Goal: Task Accomplishment & Management: Use online tool/utility

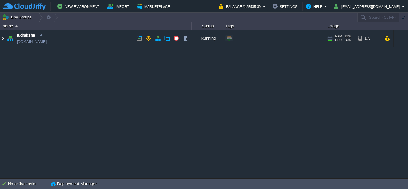
click at [3, 36] on img at bounding box center [2, 38] width 5 height 17
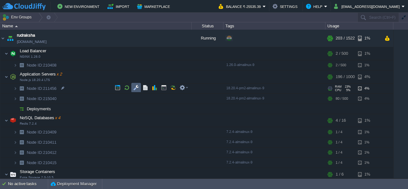
click at [134, 90] on button "button" at bounding box center [136, 88] width 6 height 6
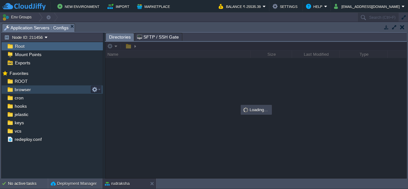
click at [24, 89] on span "browser" at bounding box center [22, 90] width 18 height 6
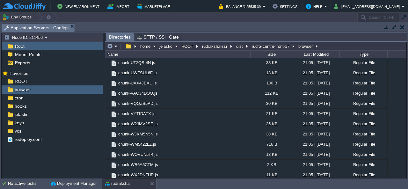
scroll to position [992, 0]
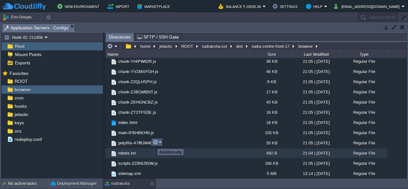
click at [158, 143] on button "button" at bounding box center [156, 142] width 6 height 6
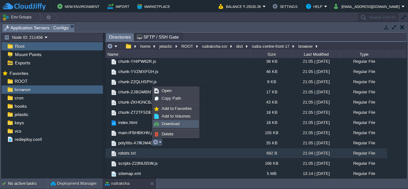
click at [183, 125] on link "Download" at bounding box center [176, 124] width 46 height 7
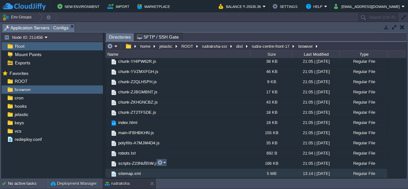
click at [160, 164] on button "button" at bounding box center [160, 163] width 6 height 6
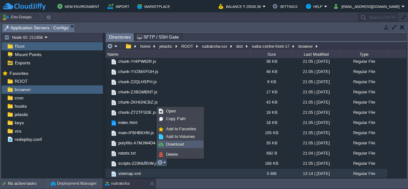
click at [180, 147] on link "Download" at bounding box center [181, 144] width 46 height 7
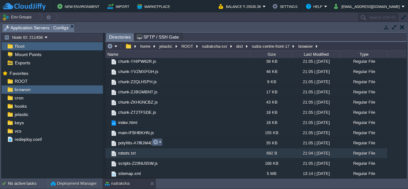
click at [161, 141] on td at bounding box center [157, 142] width 11 height 8
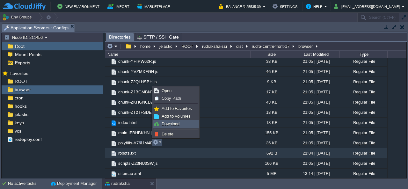
click at [171, 125] on span "Download" at bounding box center [171, 123] width 18 height 5
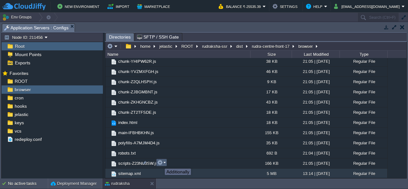
click at [160, 163] on button "button" at bounding box center [160, 163] width 6 height 6
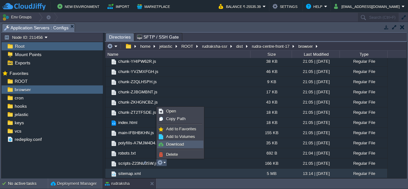
click at [172, 146] on span "Download" at bounding box center [175, 144] width 18 height 5
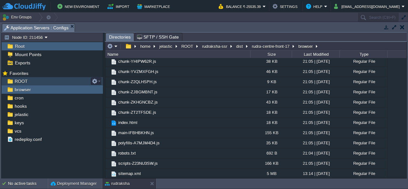
click at [22, 81] on span "ROOT" at bounding box center [20, 81] width 15 height 6
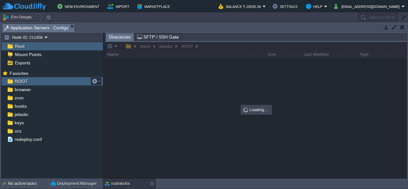
scroll to position [0, 0]
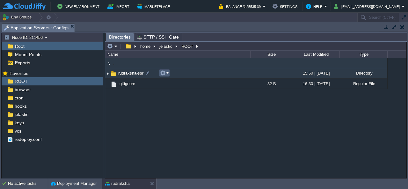
click at [165, 73] on em at bounding box center [164, 73] width 9 height 6
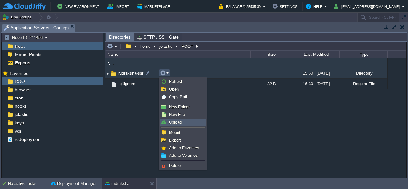
click at [176, 121] on span "Upload" at bounding box center [175, 122] width 13 height 5
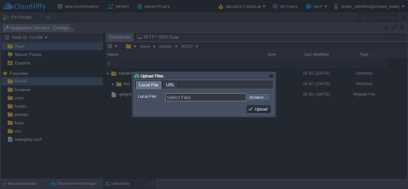
click at [251, 98] on input "file" at bounding box center [229, 96] width 81 height 7
type input "C:\fakepath\dist.zip"
type input "dist.zip"
click at [260, 108] on button "Upload" at bounding box center [258, 109] width 21 height 6
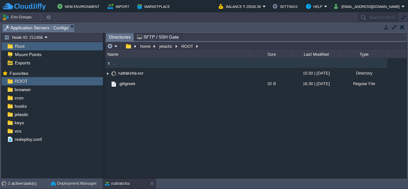
click at [333, 127] on div ".. rudraksha-ssr 15:50 | [DATE] Directory .. dist 16:42 | [DATE] Directory .git…" at bounding box center [255, 118] width 301 height 120
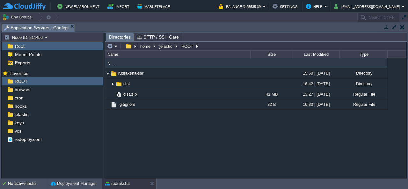
click at [200, 122] on div ".. rudraksha-ssr 15:50 | [DATE] Directory .. dist 16:42 | [DATE] Directory dist…" at bounding box center [255, 118] width 301 height 120
click at [403, 25] on button "button" at bounding box center [402, 27] width 4 height 6
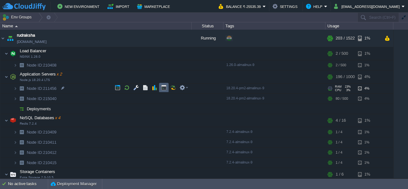
click at [160, 87] on td at bounding box center [164, 88] width 10 height 10
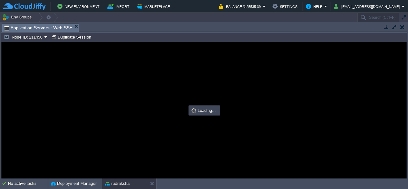
type input "#000000"
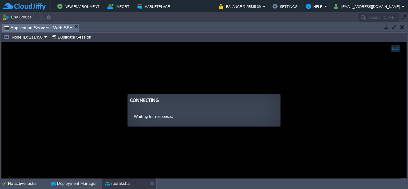
click at [326, 80] on guac-modal "Connecting Waiting for response..." at bounding box center [204, 110] width 405 height 136
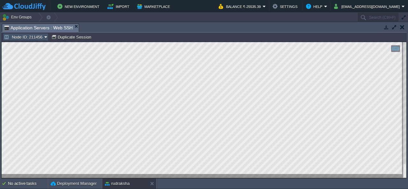
click at [35, 36] on button "Node ID: 211456" at bounding box center [24, 37] width 40 height 6
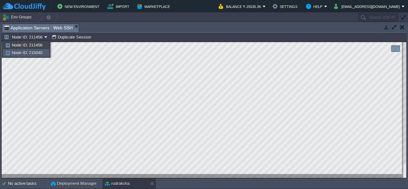
click at [41, 52] on span "Node ID: 215040" at bounding box center [27, 52] width 31 height 5
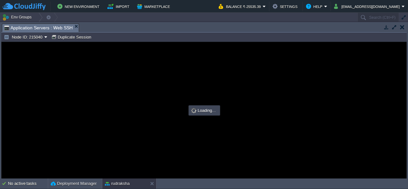
type input "#000000"
